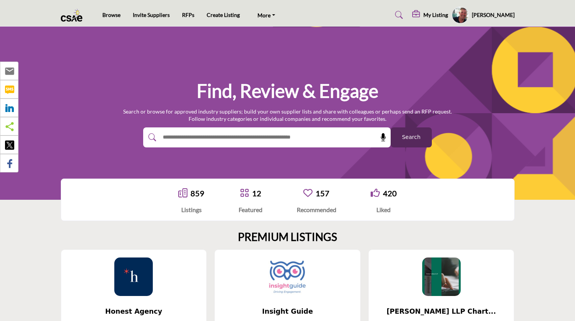
click at [294, 134] on input "text" at bounding box center [251, 138] width 184 height 12
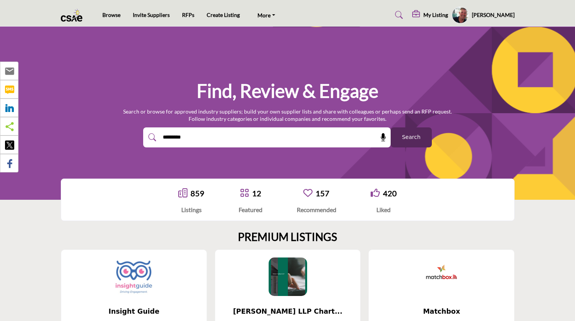
type input "*********"
click at [391, 127] on button "Search" at bounding box center [411, 137] width 41 height 20
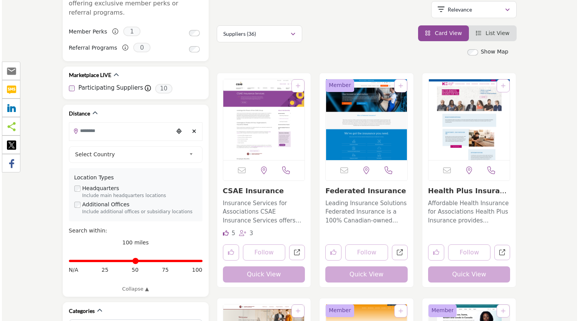
scroll to position [138, 0]
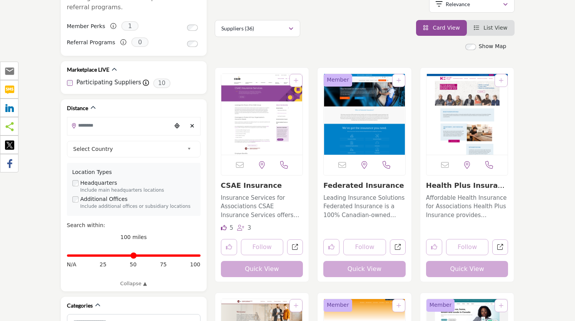
click at [261, 269] on button "Quick View" at bounding box center [262, 269] width 82 height 16
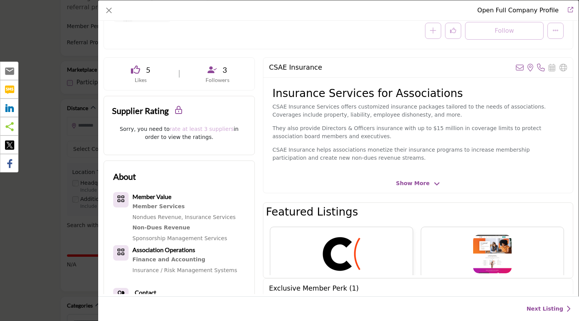
scroll to position [108, 0]
click at [434, 182] on icon "Company Data Modal" at bounding box center [437, 184] width 6 height 7
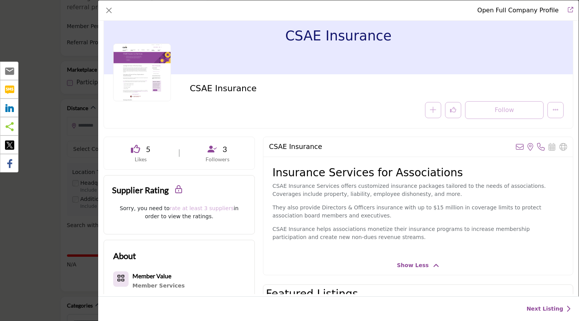
scroll to position [0, 0]
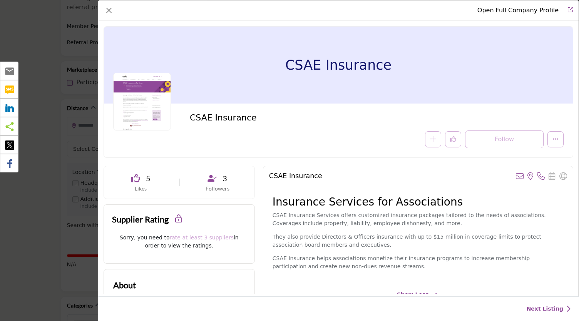
click at [136, 101] on img "Company Data Modal" at bounding box center [142, 102] width 58 height 58
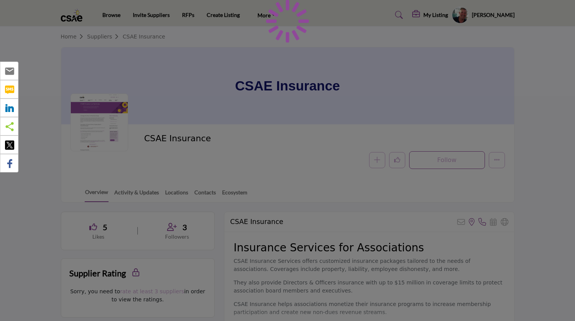
scroll to position [101, 0]
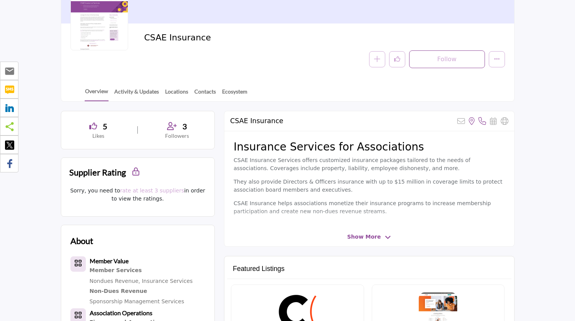
click at [386, 234] on icon at bounding box center [388, 237] width 6 height 7
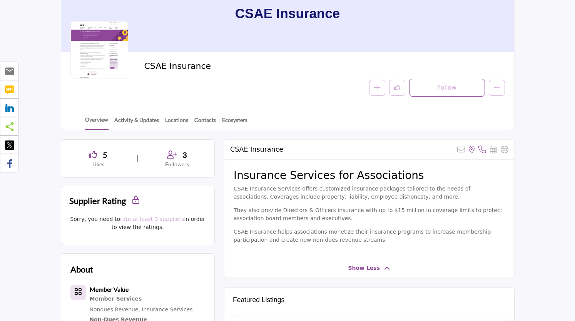
scroll to position [0, 0]
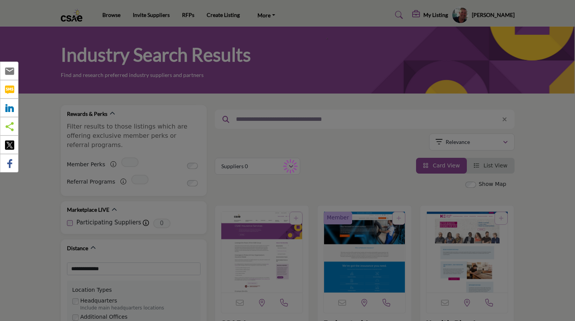
type input "*********"
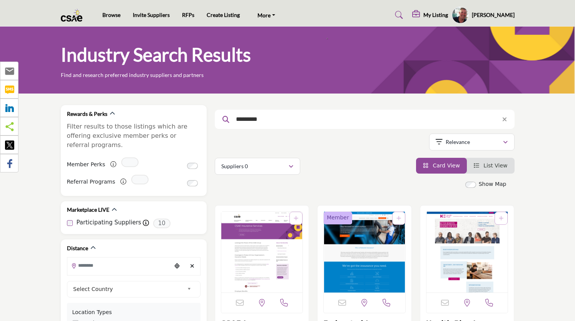
scroll to position [137, 0]
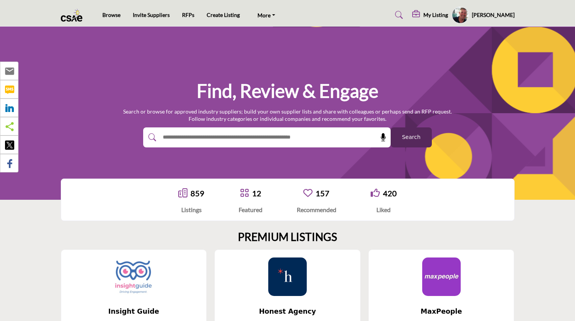
scroll to position [64, 0]
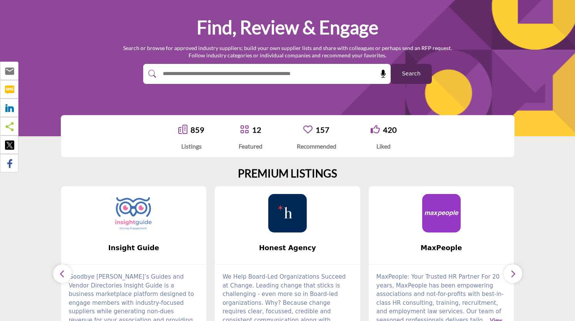
click at [306, 74] on input "text" at bounding box center [251, 74] width 184 height 12
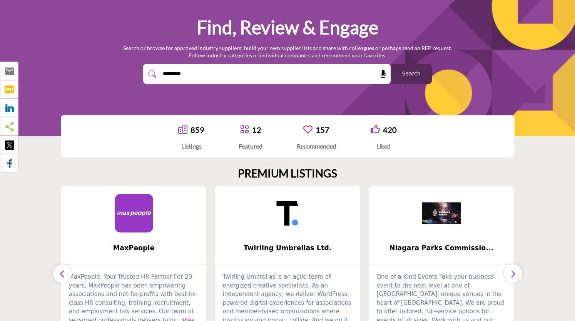
type input "*********"
click at [391, 64] on button "Search" at bounding box center [411, 74] width 41 height 20
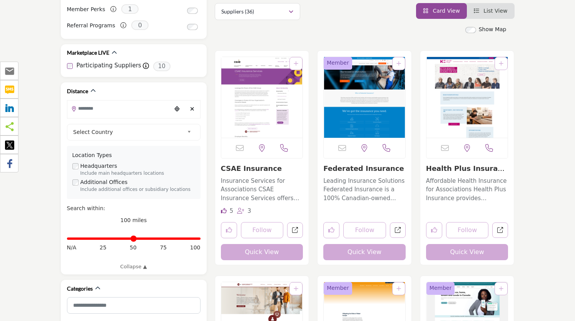
scroll to position [172, 0]
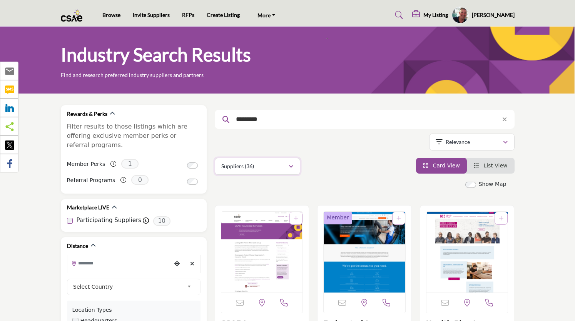
click at [298, 166] on button "Suppliers (36)" at bounding box center [257, 166] width 85 height 17
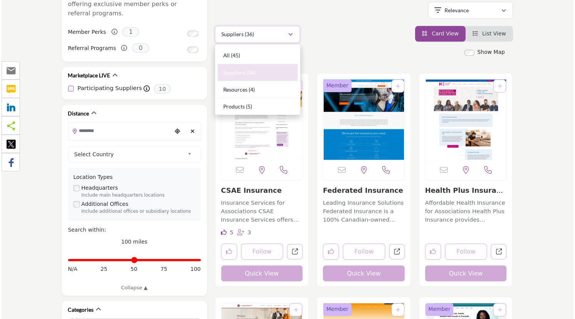
scroll to position [133, 0]
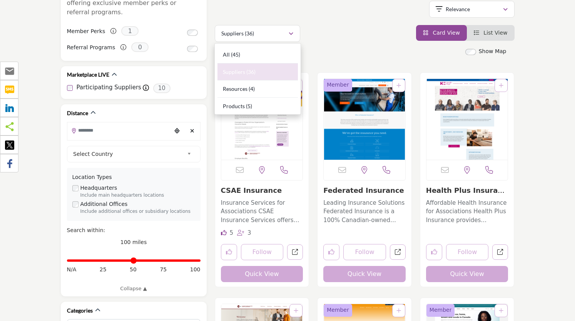
click at [480, 36] on link "List View" at bounding box center [491, 33] width 34 height 6
